Goal: Navigation & Orientation: Find specific page/section

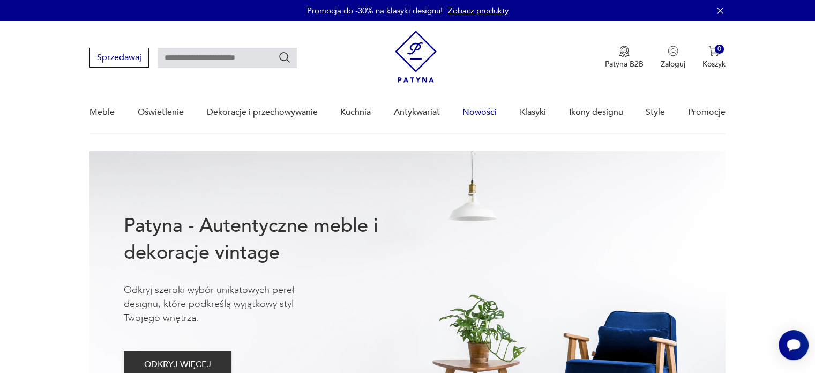
click at [489, 109] on link "Nowości" at bounding box center [480, 112] width 34 height 41
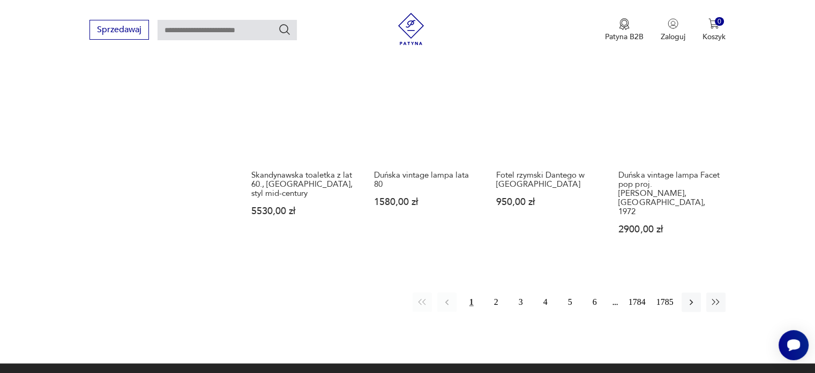
scroll to position [915, 0]
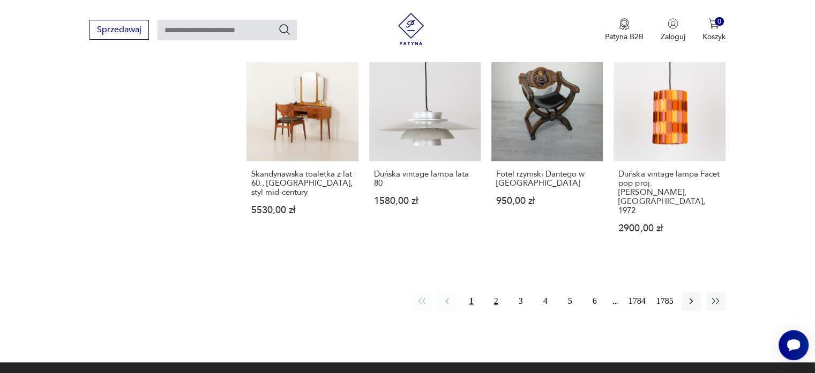
click at [494, 291] on button "2" at bounding box center [496, 300] width 19 height 19
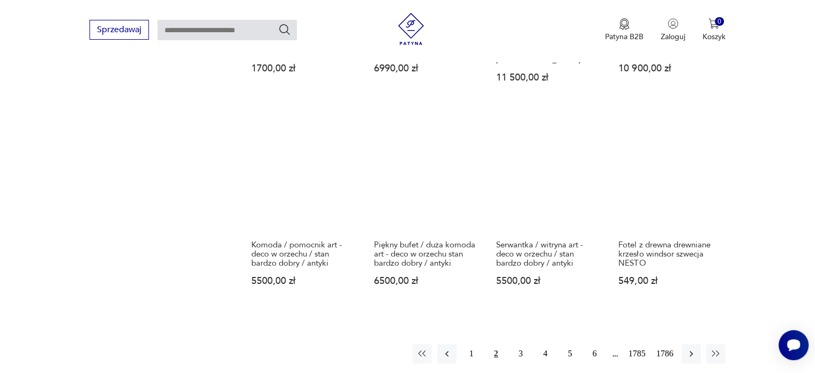
scroll to position [957, 0]
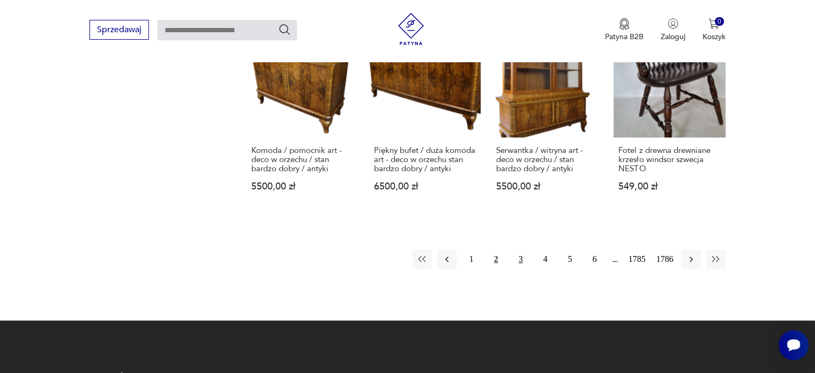
click at [522, 249] on button "3" at bounding box center [520, 258] width 19 height 19
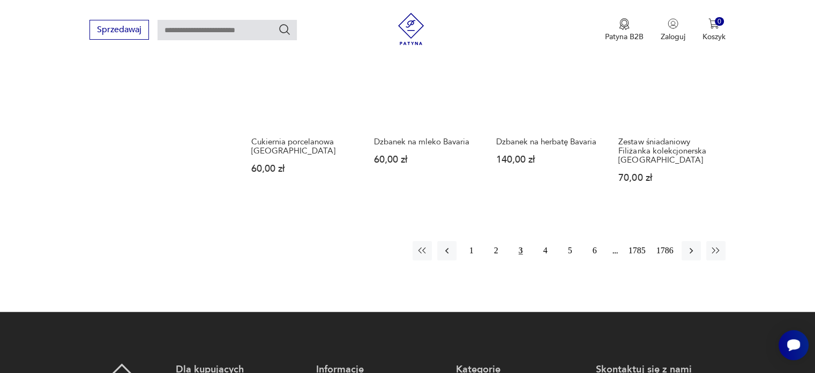
scroll to position [922, 0]
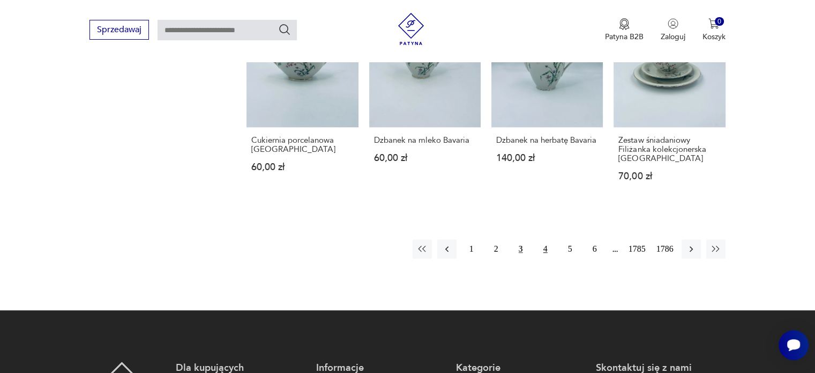
click at [542, 249] on button "4" at bounding box center [545, 248] width 19 height 19
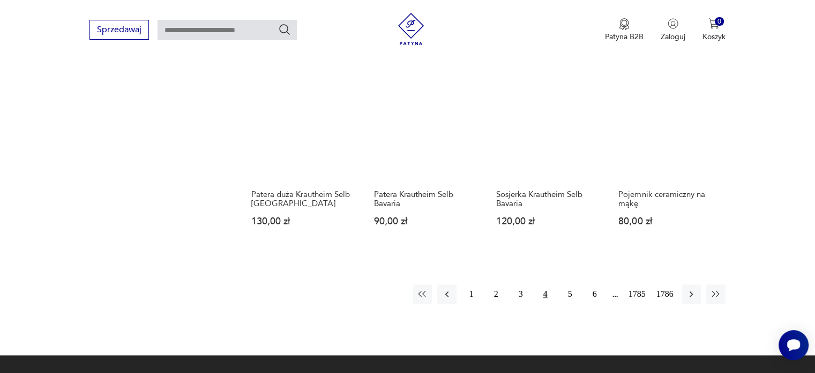
scroll to position [915, 0]
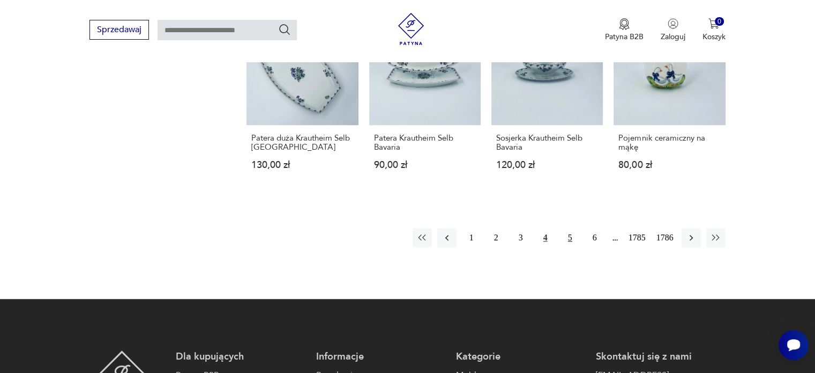
click at [575, 235] on button "5" at bounding box center [570, 237] width 19 height 19
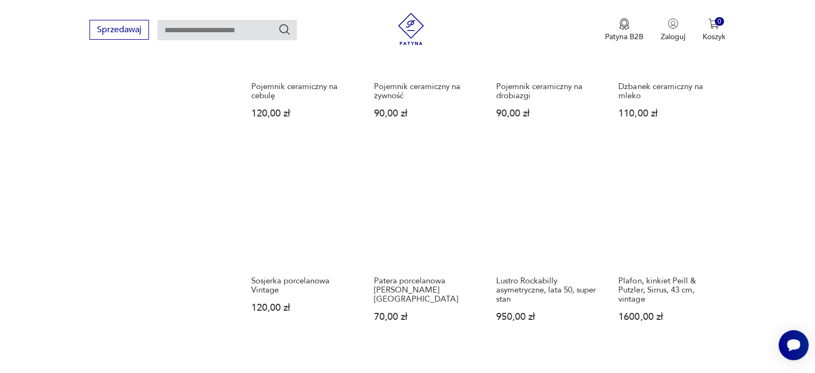
scroll to position [838, 0]
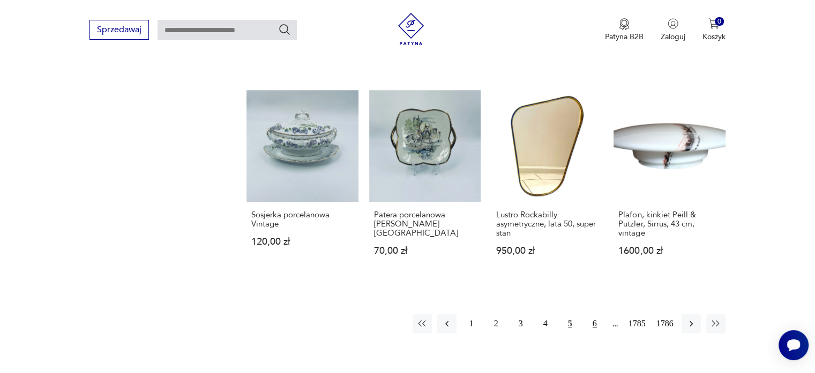
click at [596, 314] on button "6" at bounding box center [594, 323] width 19 height 19
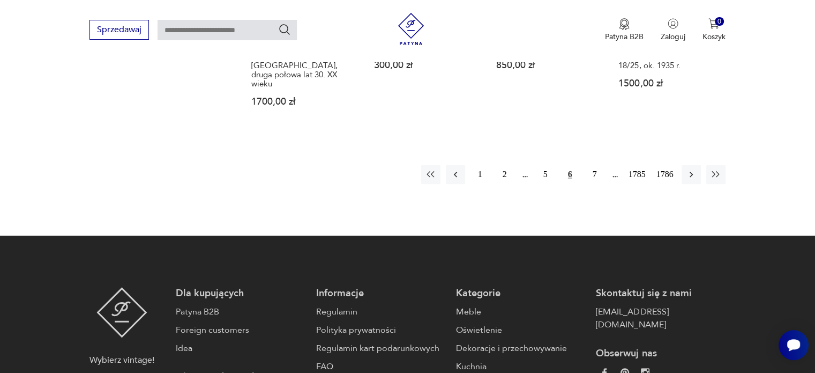
scroll to position [1100, 0]
